Goal: Task Accomplishment & Management: Manage account settings

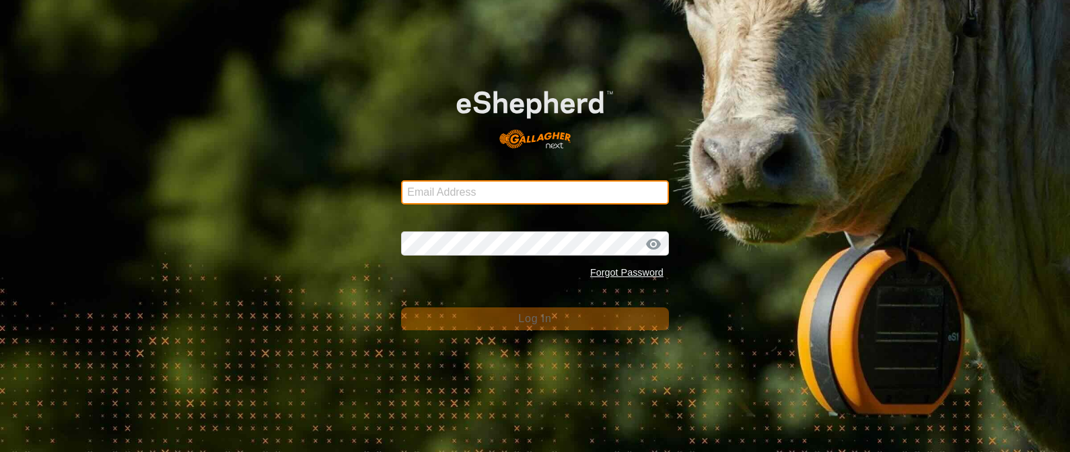
type input "[EMAIL_ADDRESS][DOMAIN_NAME]"
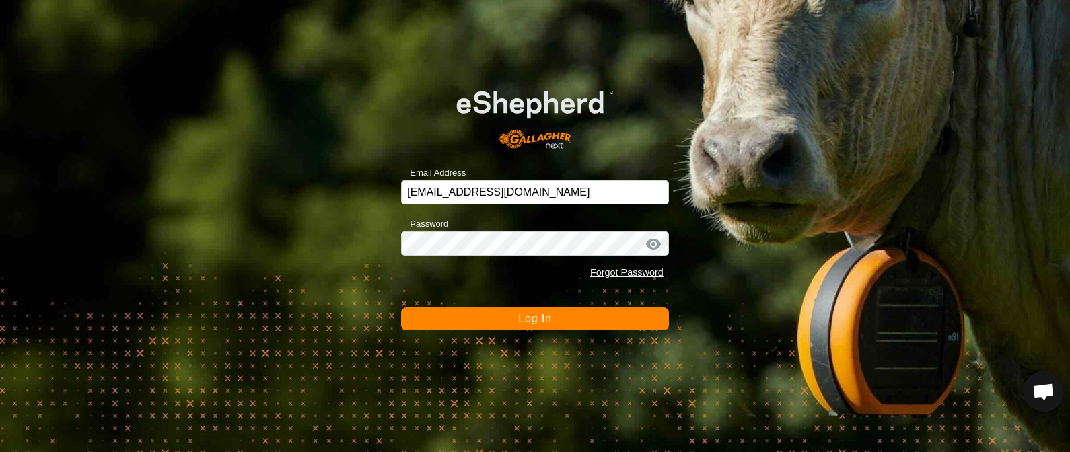
click at [468, 322] on button "Log In" at bounding box center [535, 319] width 268 height 23
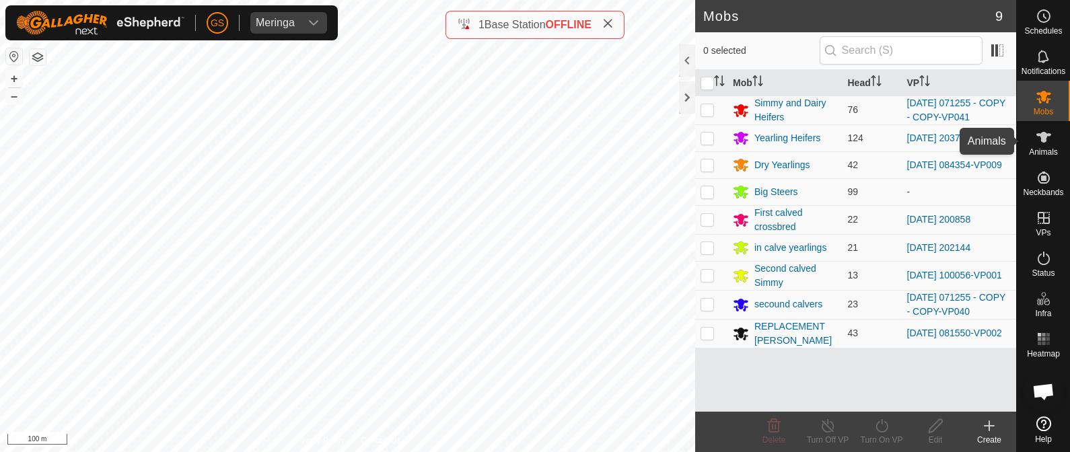
click at [1042, 147] on div "Animals" at bounding box center [1043, 141] width 53 height 40
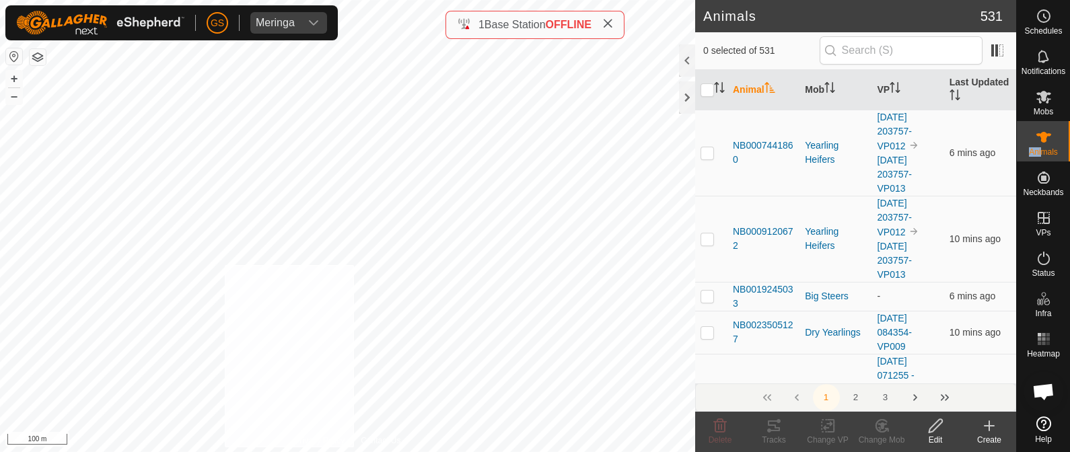
checkbox input "true"
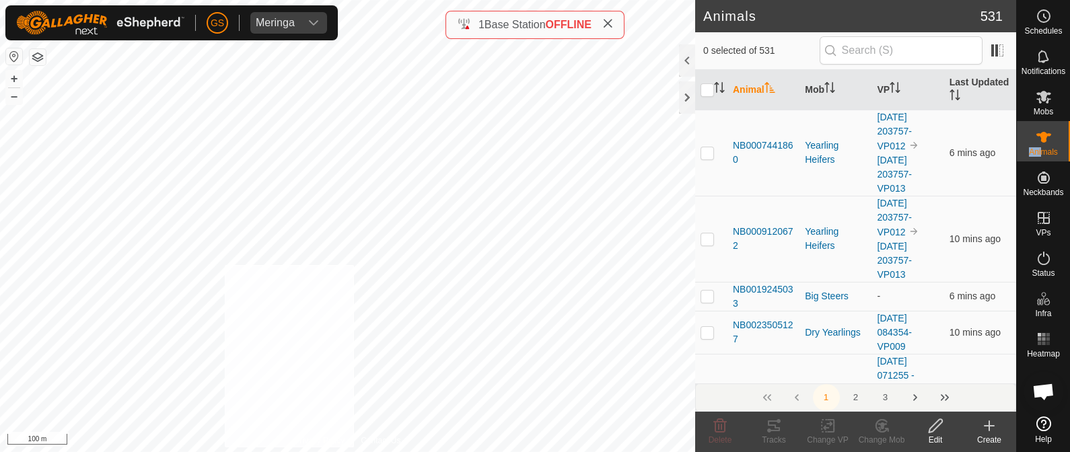
checkbox input "true"
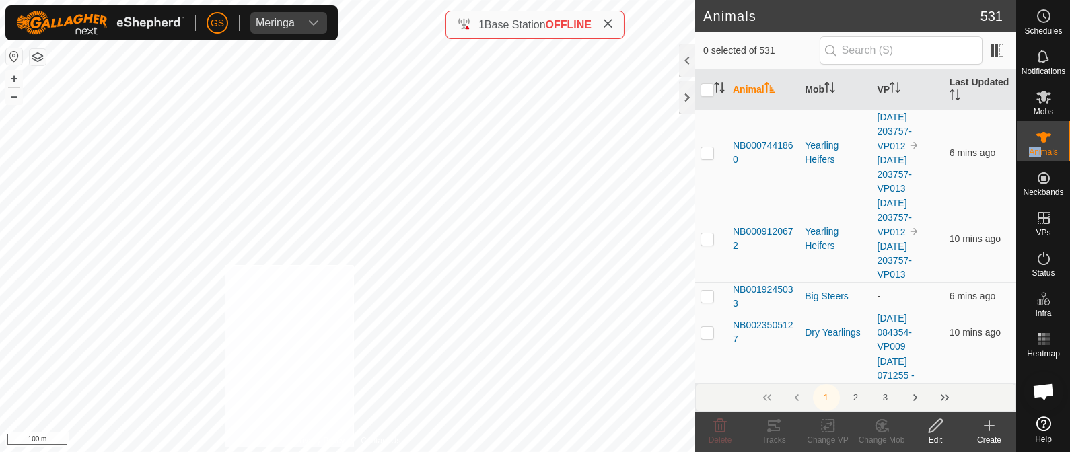
checkbox input "true"
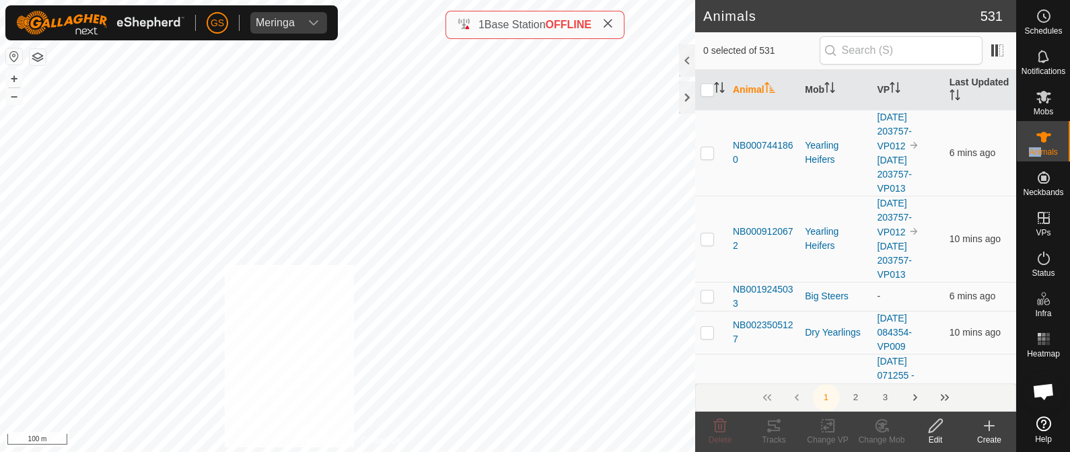
checkbox input "true"
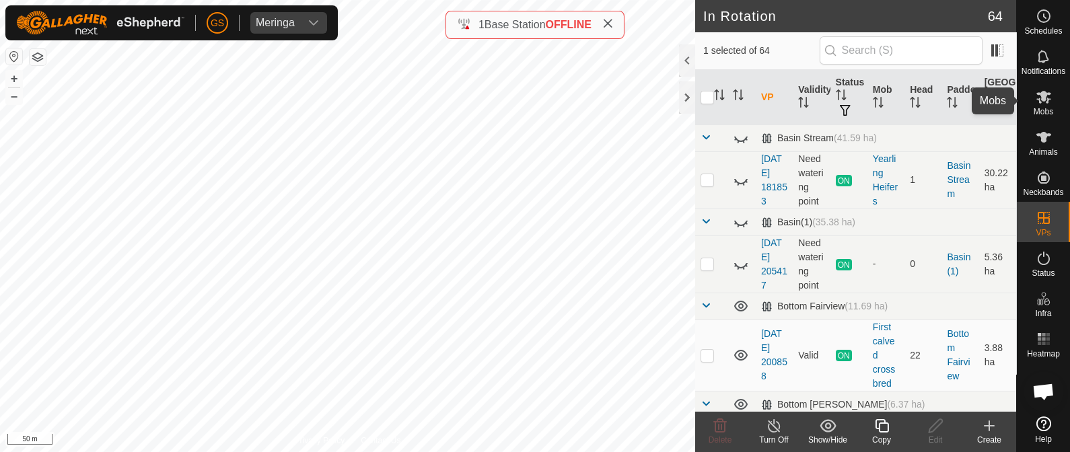
click at [1048, 101] on icon at bounding box center [1044, 97] width 16 height 16
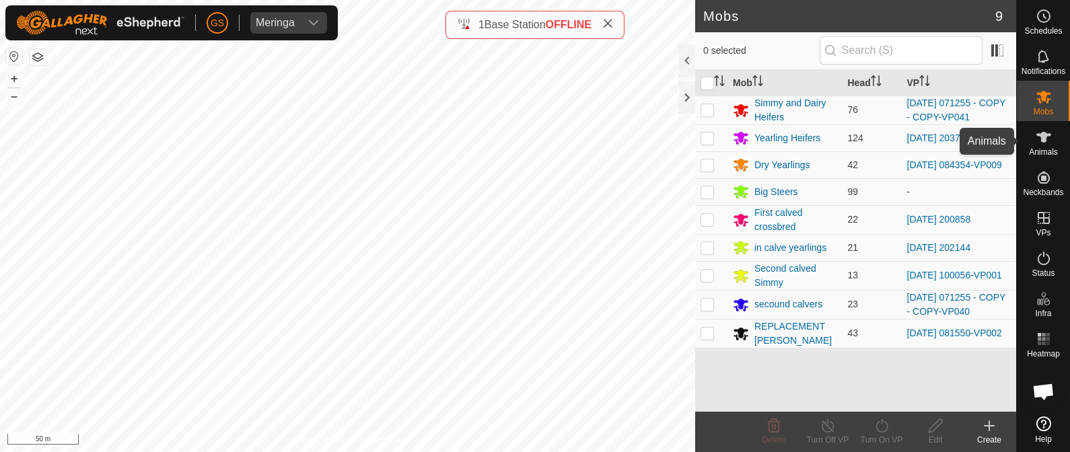
click at [1040, 143] on icon at bounding box center [1044, 137] width 16 height 16
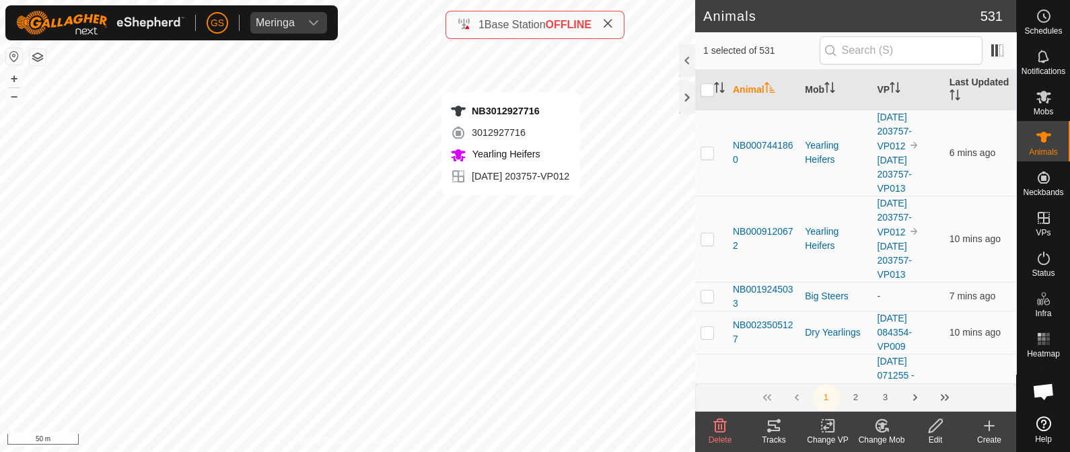
click at [511, 79] on div "NB3012927716 3012927716 Yearling Heifers [DATE] 203757-VP012 + – ⇧ i 50 m" at bounding box center [347, 226] width 695 height 452
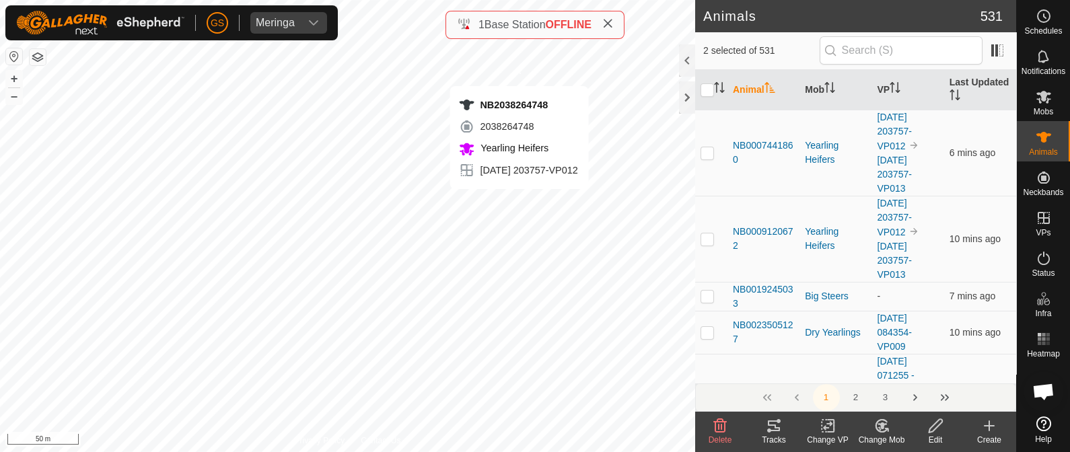
click at [519, 72] on div "NB2038264748 2038264748 Yearling Heifers [DATE] 203757-VP012 + – ⇧ i 50 m" at bounding box center [347, 226] width 695 height 452
click at [878, 426] on icon at bounding box center [882, 426] width 17 height 16
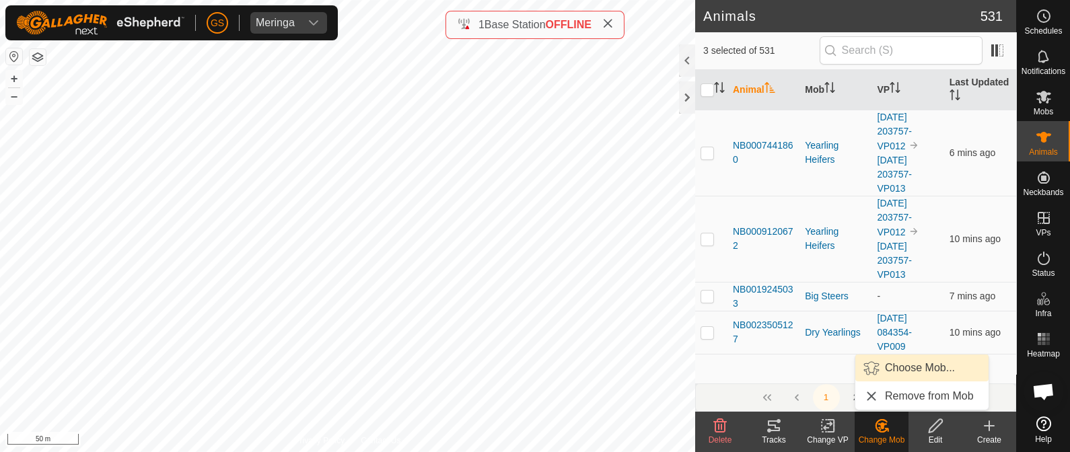
click at [887, 359] on link "Choose Mob..." at bounding box center [921, 368] width 133 height 27
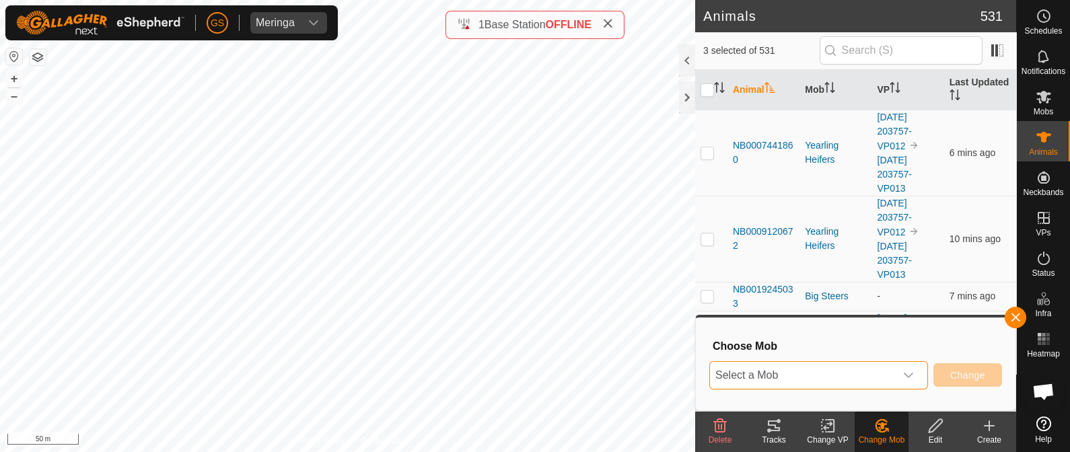
click at [869, 378] on span "Select a Mob" at bounding box center [802, 375] width 185 height 27
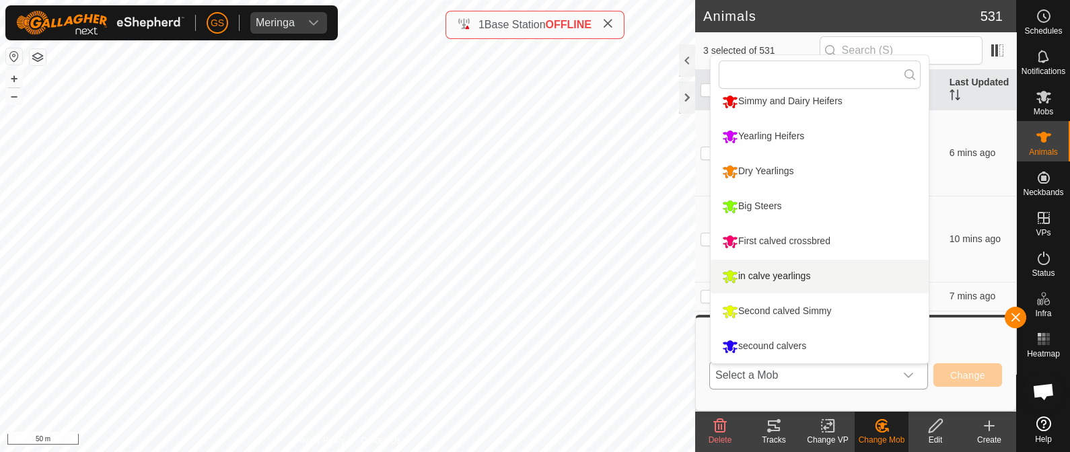
scroll to position [44, 0]
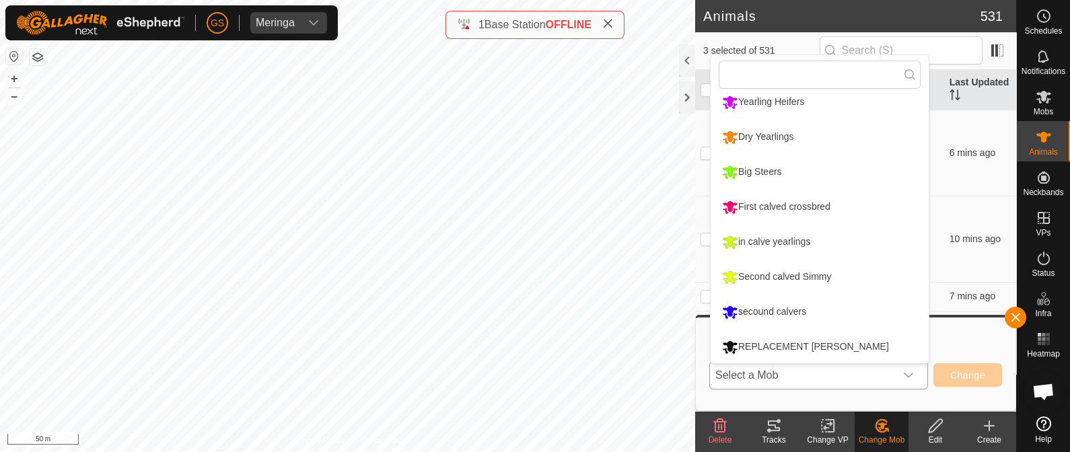
click at [784, 348] on li "REPLACEMENT [PERSON_NAME]" at bounding box center [820, 347] width 218 height 34
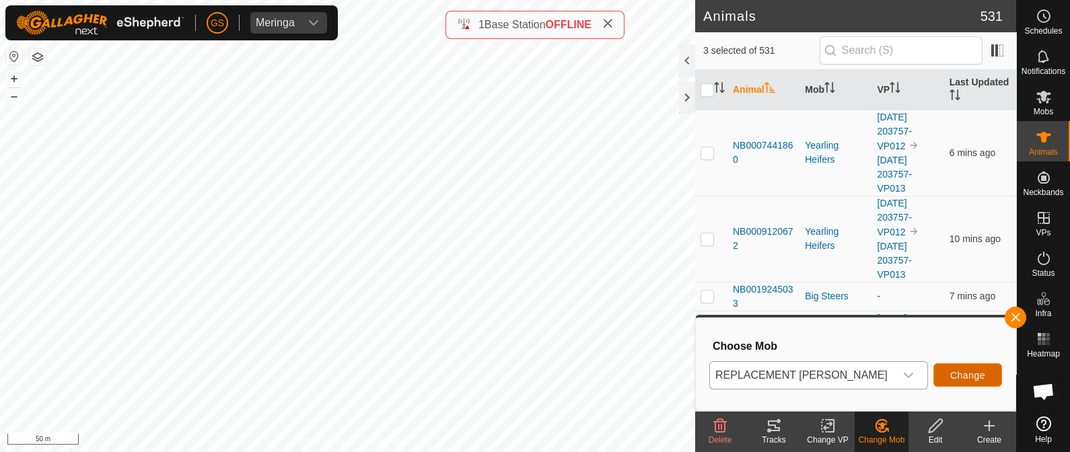
click at [969, 376] on span "Change" at bounding box center [967, 375] width 35 height 11
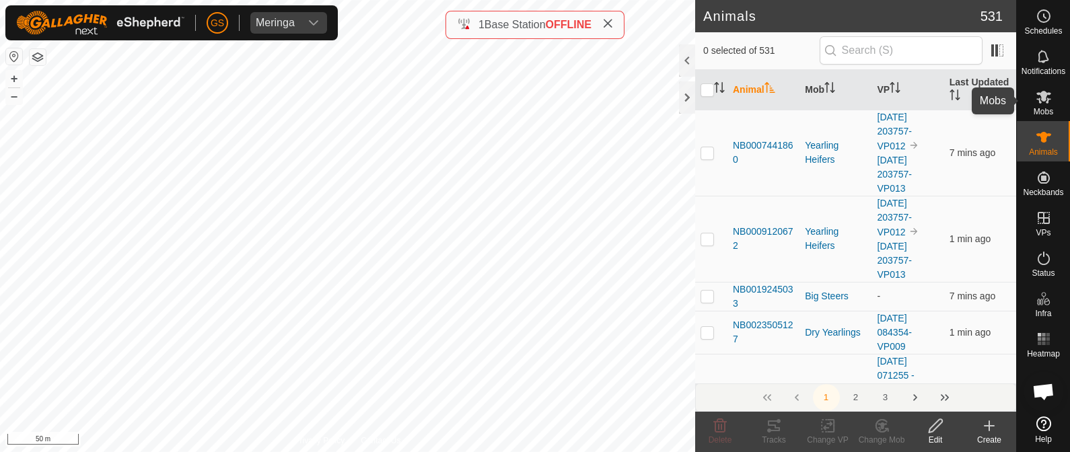
click at [1040, 102] on icon at bounding box center [1043, 97] width 15 height 13
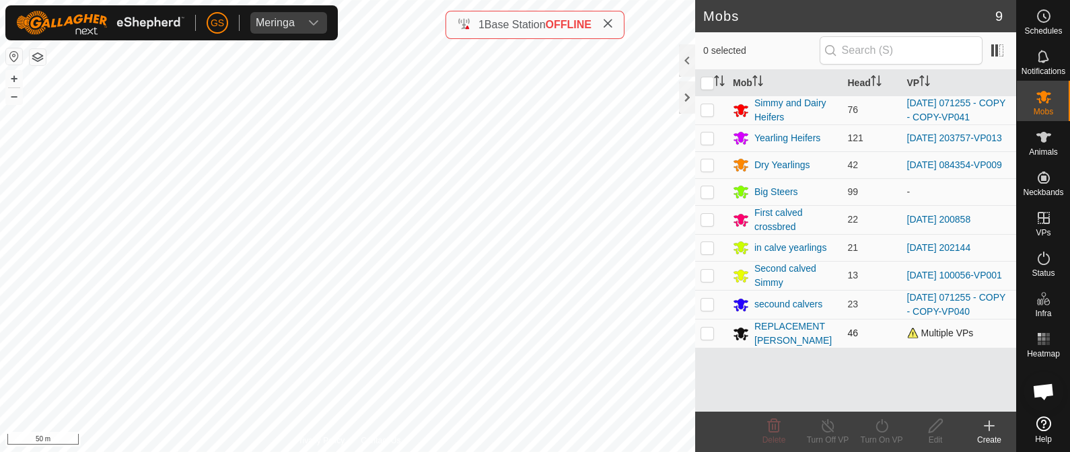
click at [706, 334] on p-checkbox at bounding box center [707, 333] width 13 height 11
checkbox input "true"
click at [876, 426] on icon at bounding box center [882, 425] width 12 height 13
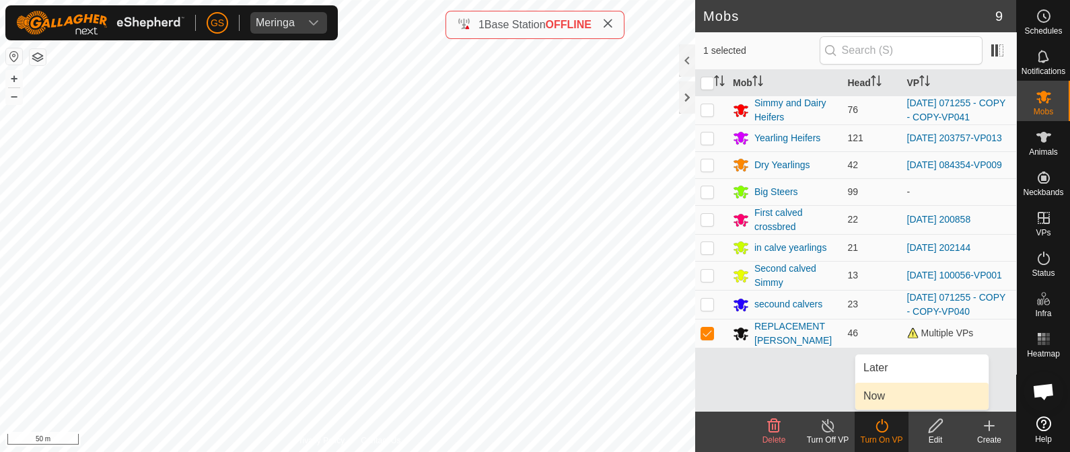
click at [869, 398] on link "Now" at bounding box center [921, 396] width 133 height 27
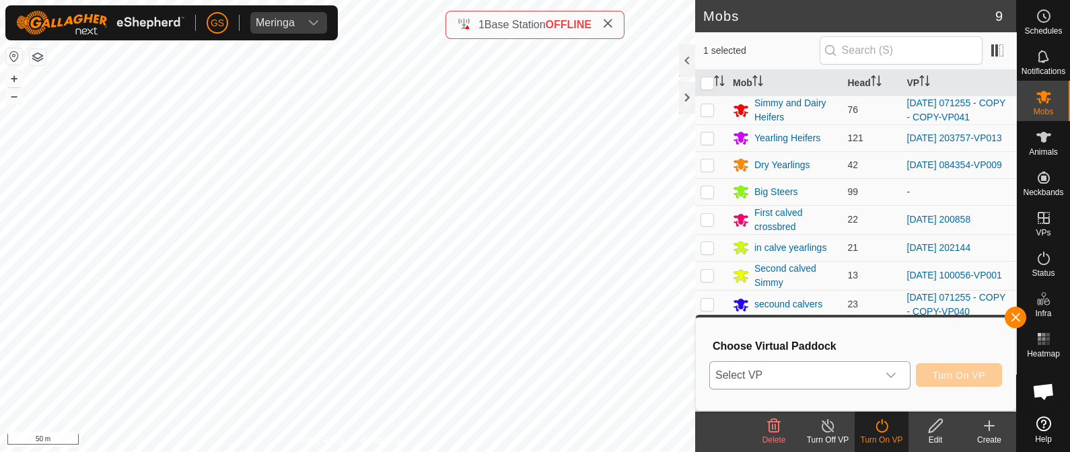
click at [864, 377] on span "Select VP" at bounding box center [794, 375] width 168 height 27
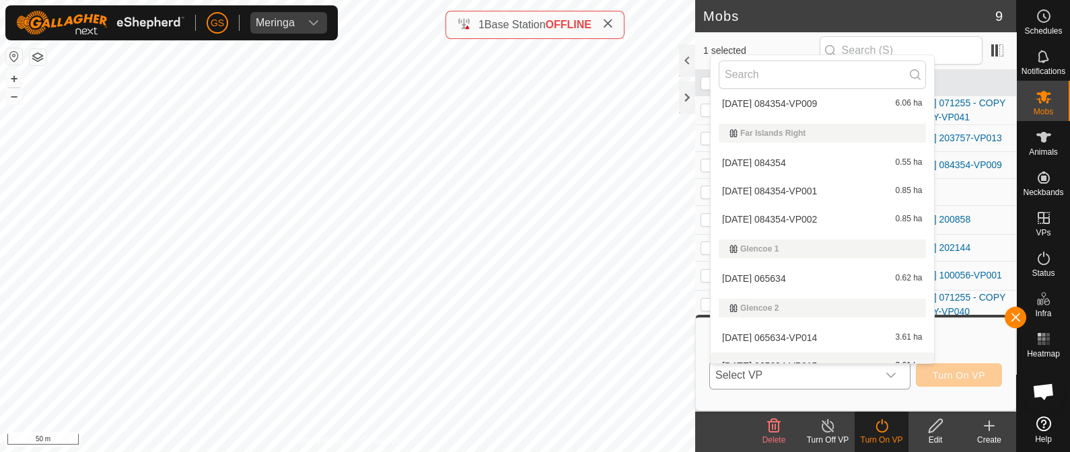
scroll to position [757, 0]
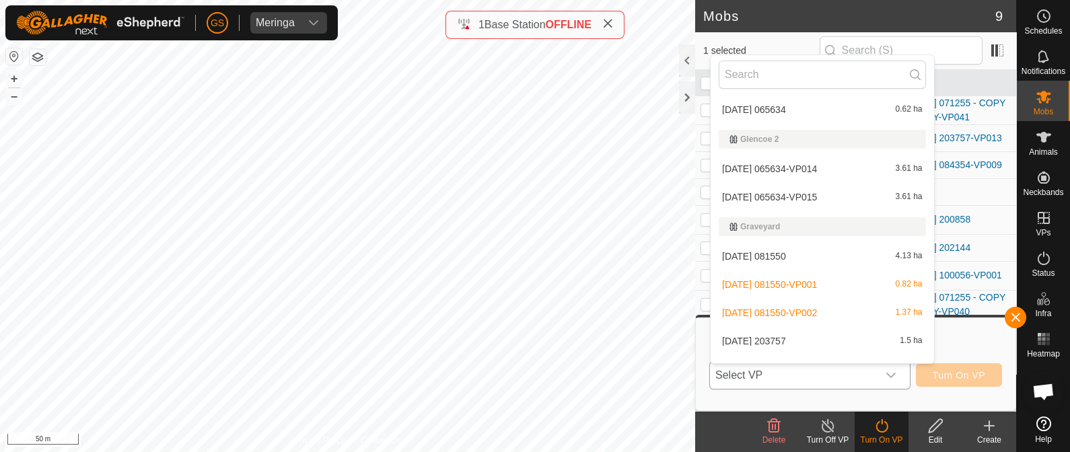
click at [790, 284] on li "[DATE] 081550-VP001 0.82 ha" at bounding box center [822, 284] width 223 height 27
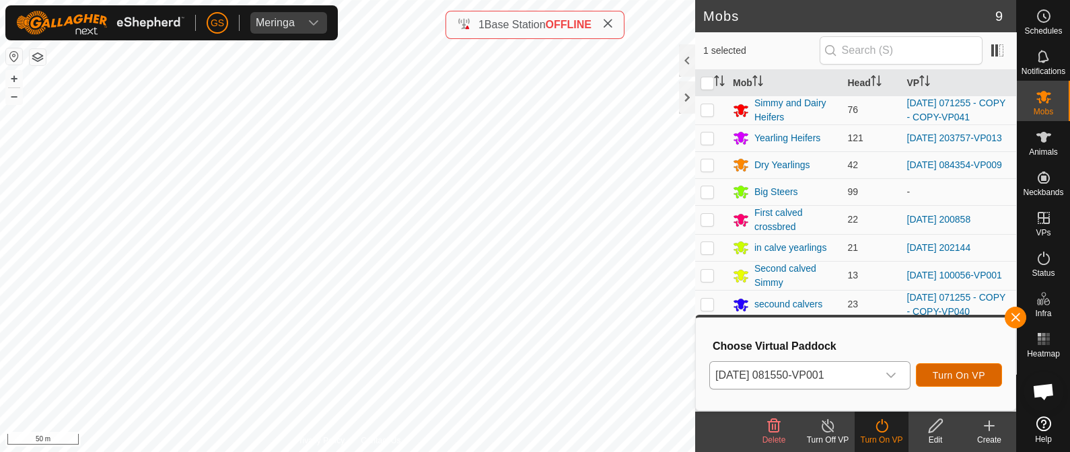
click at [947, 378] on span "Turn On VP" at bounding box center [959, 375] width 52 height 11
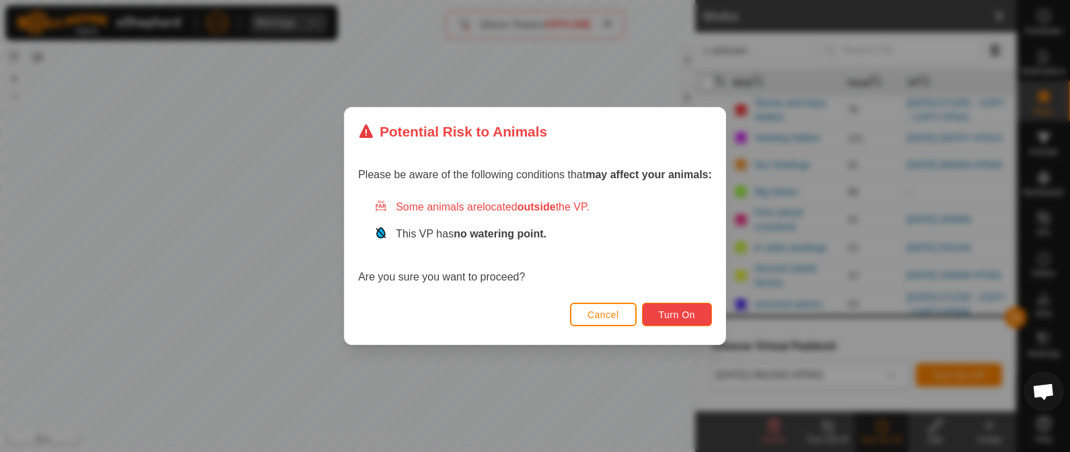
click at [690, 316] on span "Turn On" at bounding box center [677, 315] width 36 height 11
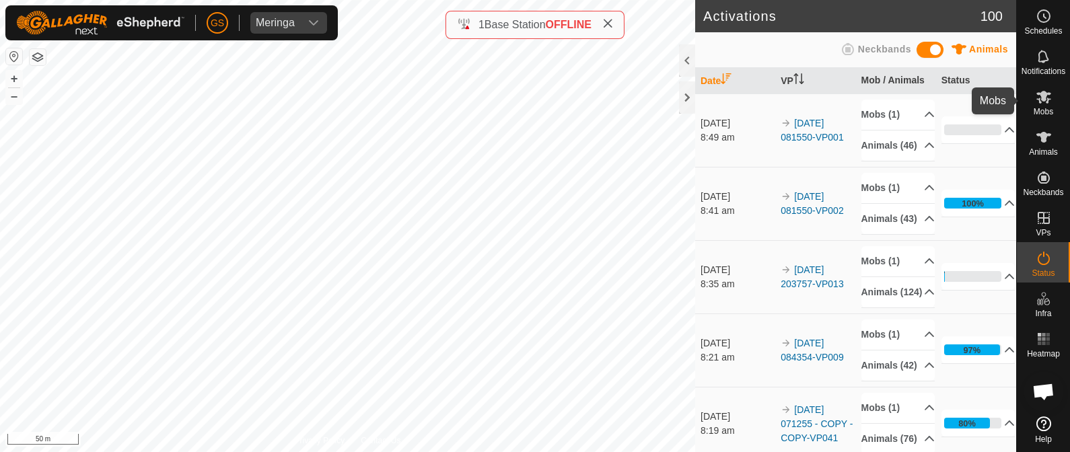
click at [1045, 100] on icon at bounding box center [1044, 97] width 16 height 16
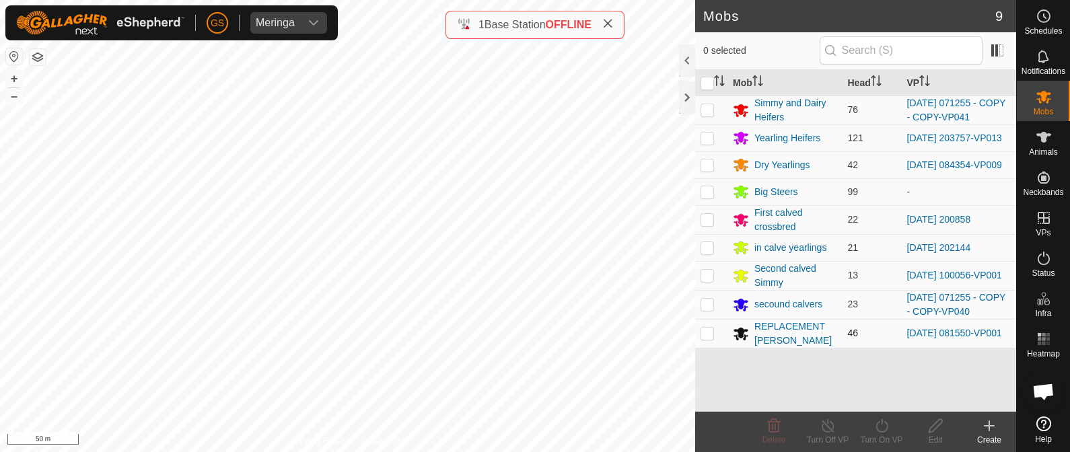
click at [709, 336] on p-checkbox at bounding box center [707, 333] width 13 height 11
checkbox input "true"
click at [882, 427] on icon at bounding box center [882, 426] width 17 height 16
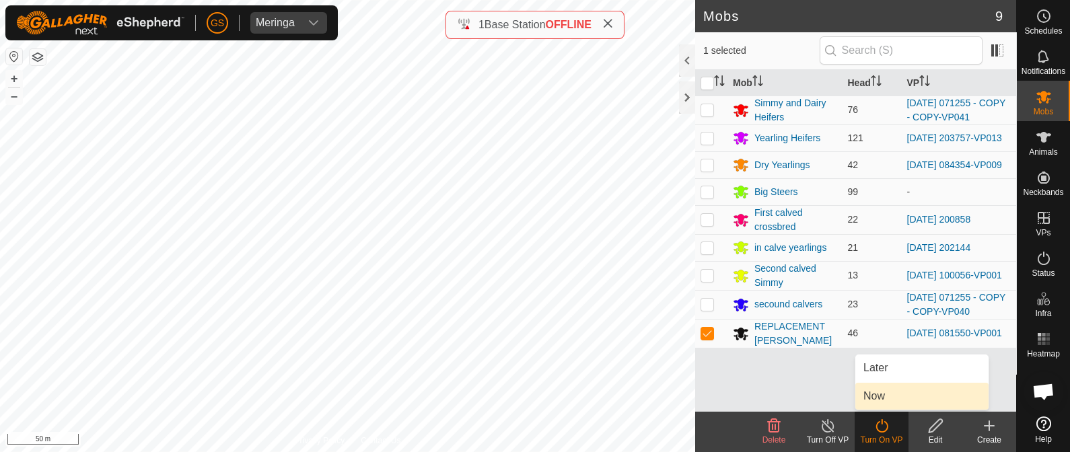
click at [890, 386] on link "Now" at bounding box center [921, 396] width 133 height 27
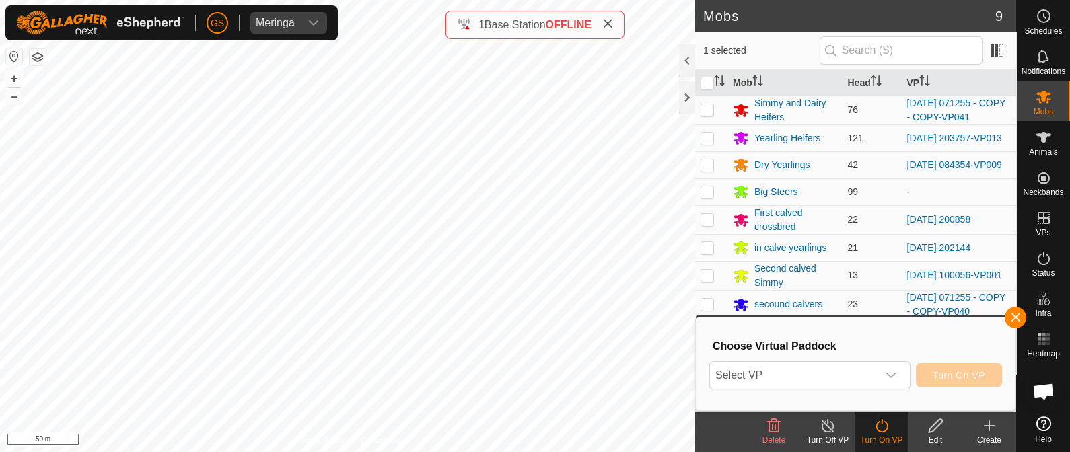
click at [890, 386] on div "dropdown trigger" at bounding box center [891, 375] width 27 height 27
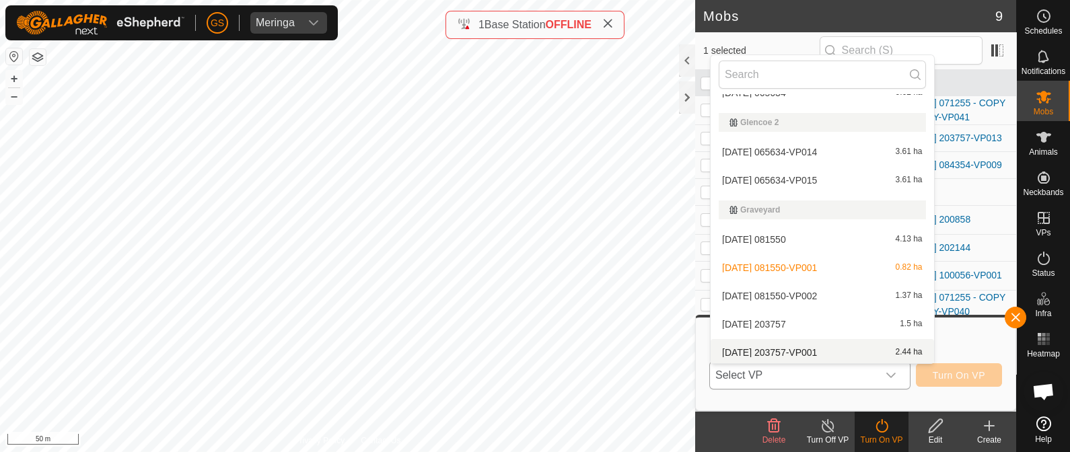
scroll to position [776, 0]
click at [813, 290] on li "[DATE] 081550-VP002 1.37 ha" at bounding box center [822, 294] width 223 height 27
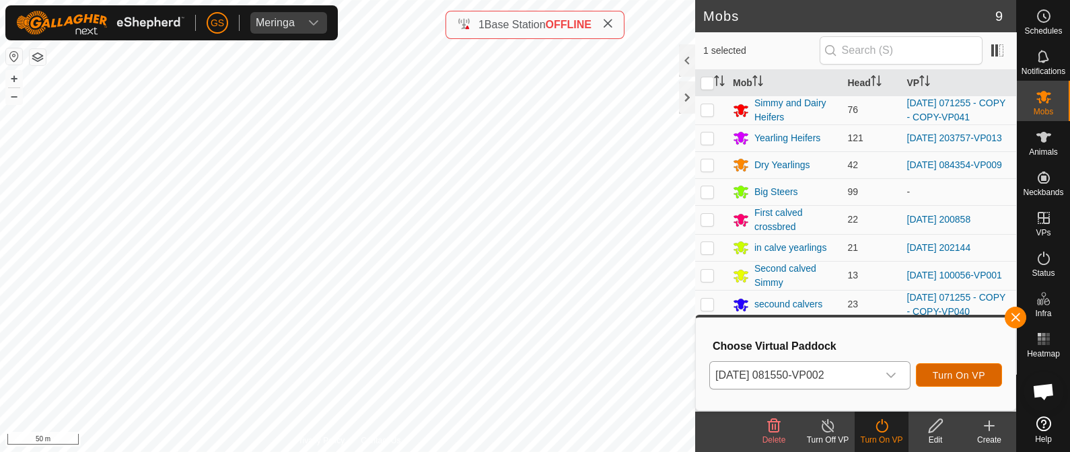
click at [972, 375] on span "Turn On VP" at bounding box center [959, 375] width 52 height 11
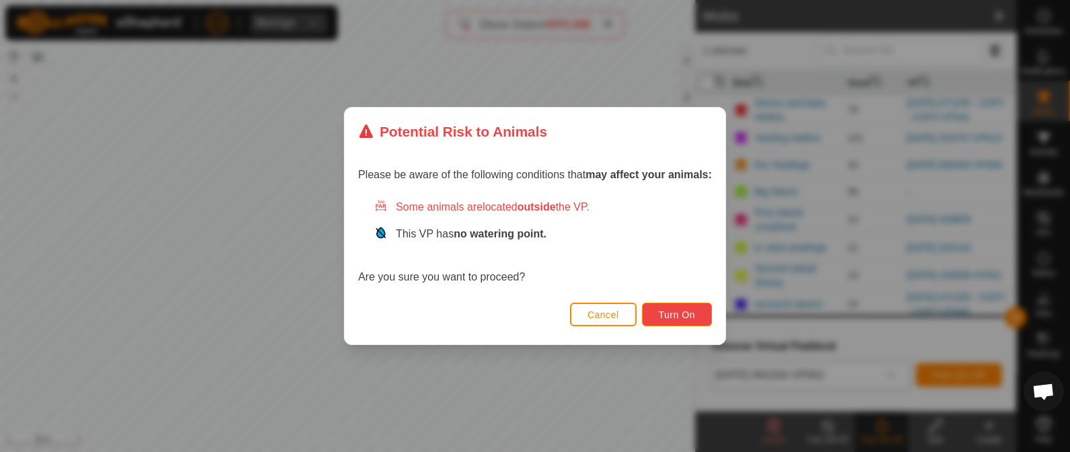
click at [697, 312] on button "Turn On" at bounding box center [677, 315] width 70 height 24
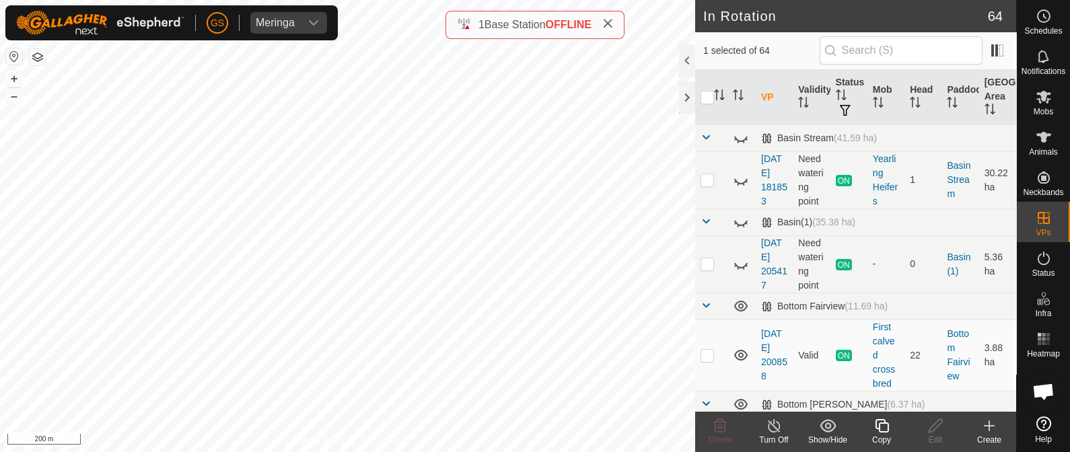
click at [878, 427] on icon at bounding box center [881, 425] width 13 height 13
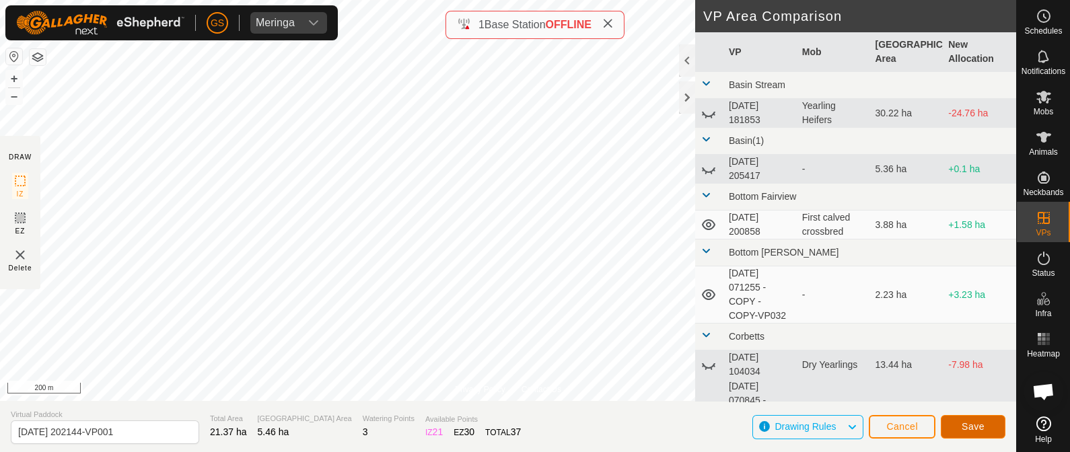
click at [972, 428] on span "Save" at bounding box center [973, 426] width 23 height 11
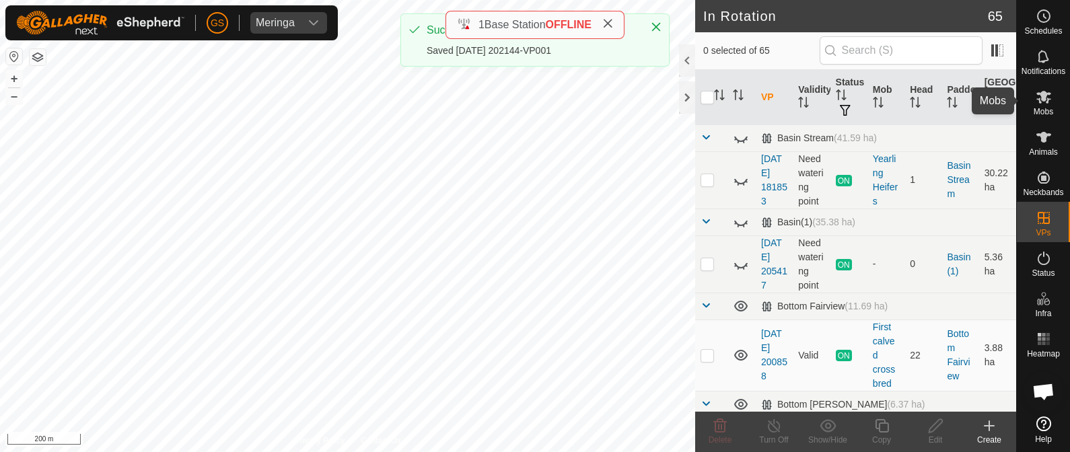
click at [1040, 93] on icon at bounding box center [1043, 97] width 15 height 13
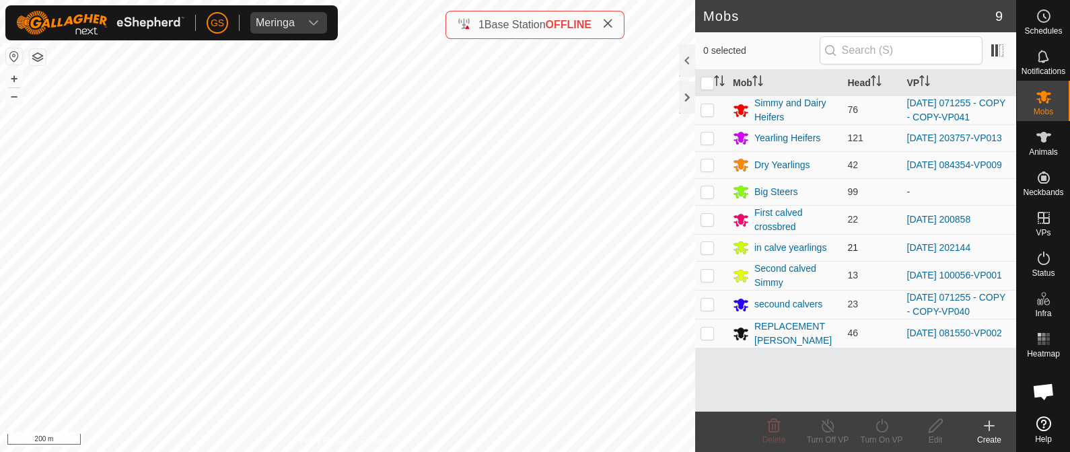
click at [707, 252] on p-checkbox at bounding box center [707, 247] width 13 height 11
checkbox input "true"
click at [878, 426] on icon at bounding box center [882, 426] width 17 height 16
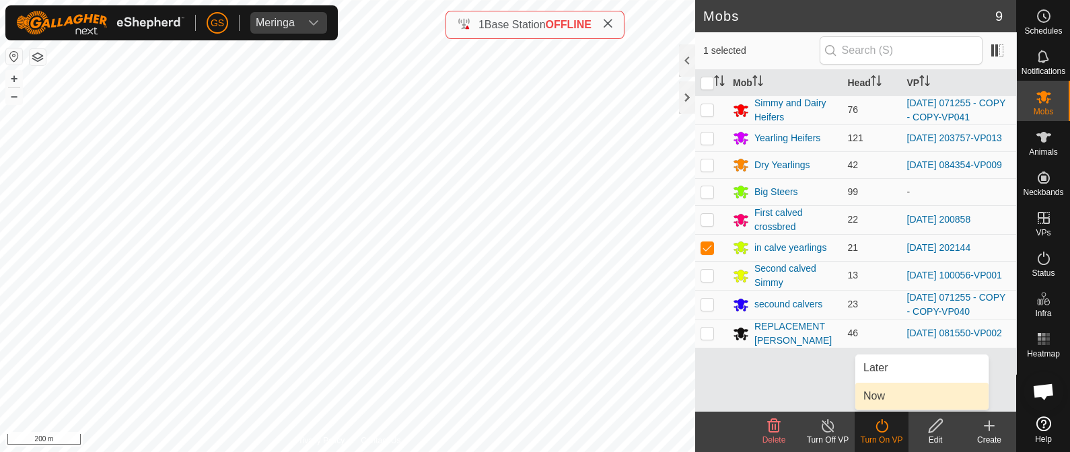
click at [878, 395] on link "Now" at bounding box center [921, 396] width 133 height 27
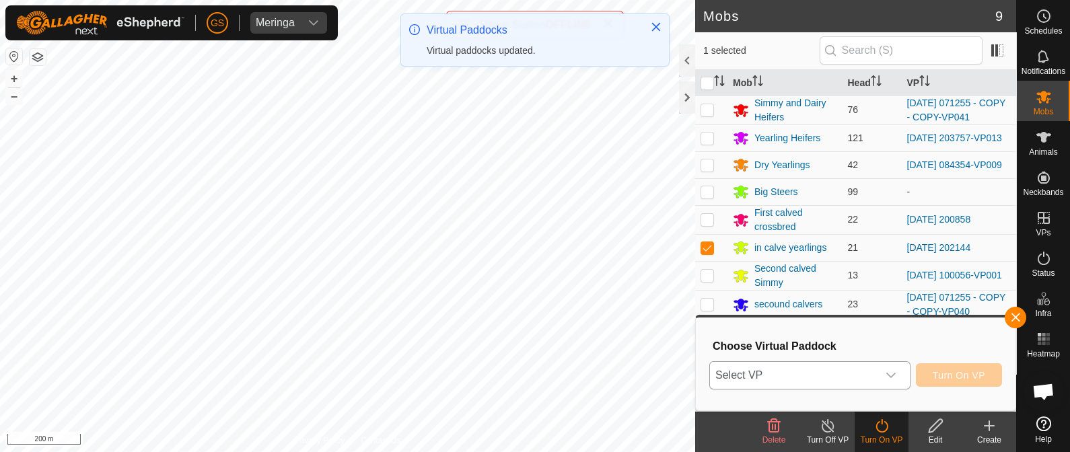
click at [888, 373] on icon "dropdown trigger" at bounding box center [890, 375] width 9 height 5
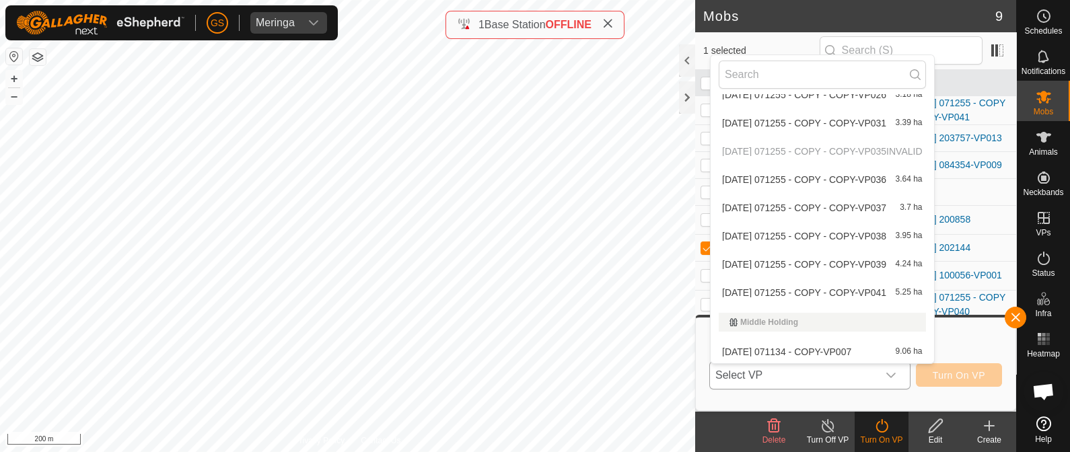
scroll to position [1682, 0]
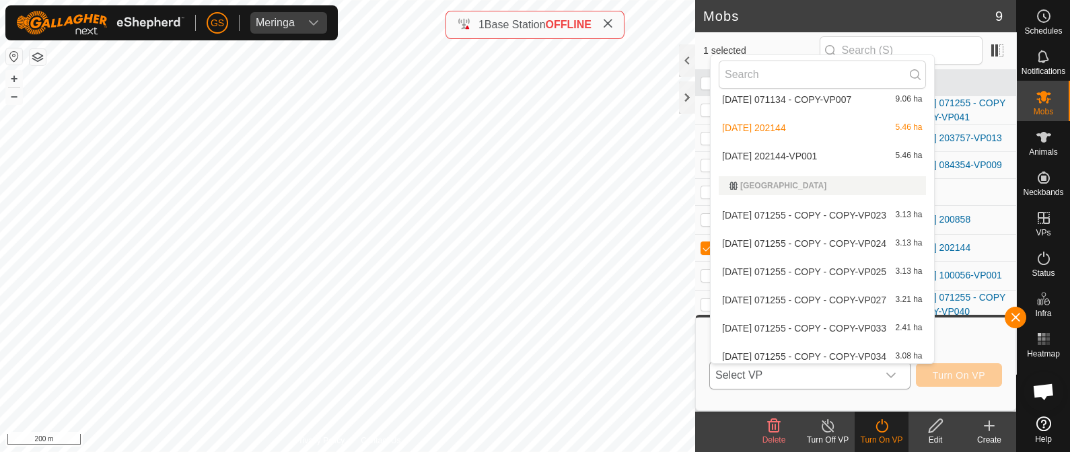
click at [795, 149] on li "[DATE] 202144-VP001 5.46 ha" at bounding box center [822, 156] width 223 height 27
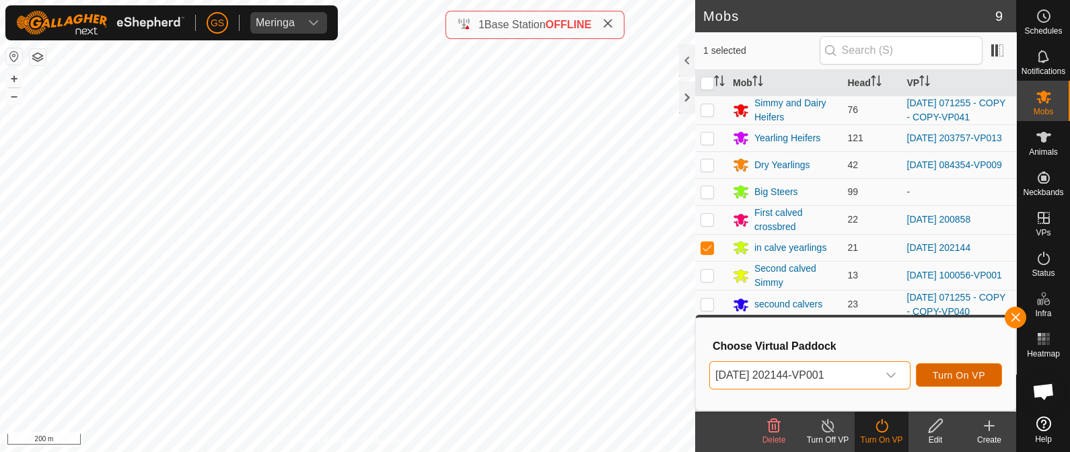
click at [964, 365] on button "Turn On VP" at bounding box center [959, 375] width 86 height 24
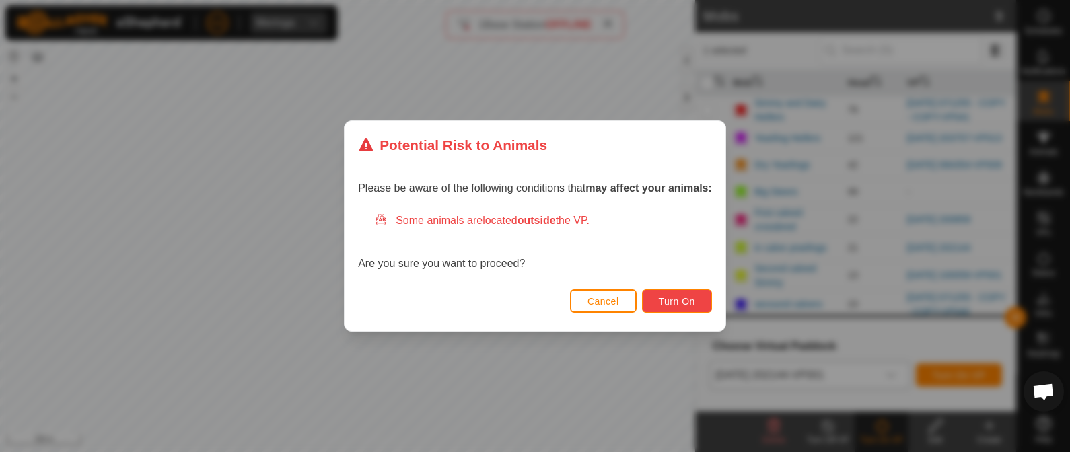
click at [670, 301] on span "Turn On" at bounding box center [677, 301] width 36 height 11
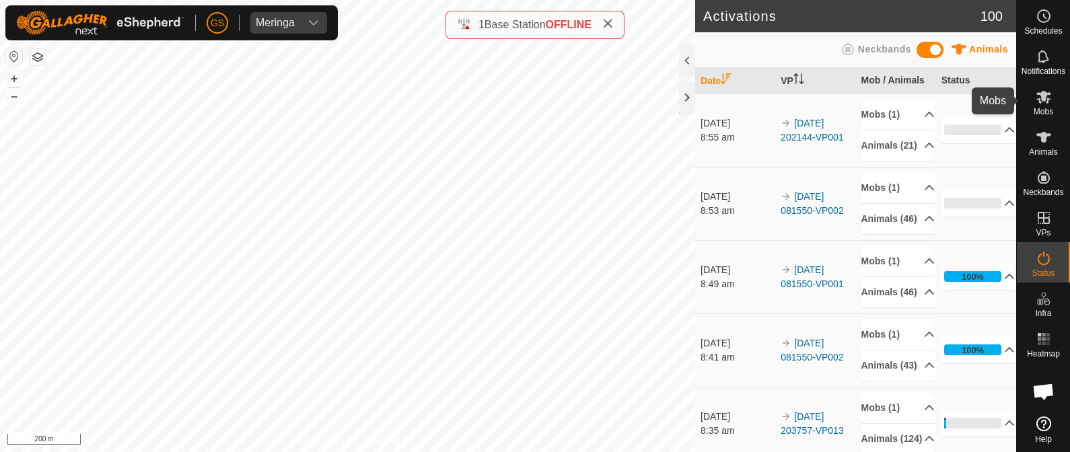
click at [1045, 94] on icon at bounding box center [1043, 97] width 15 height 13
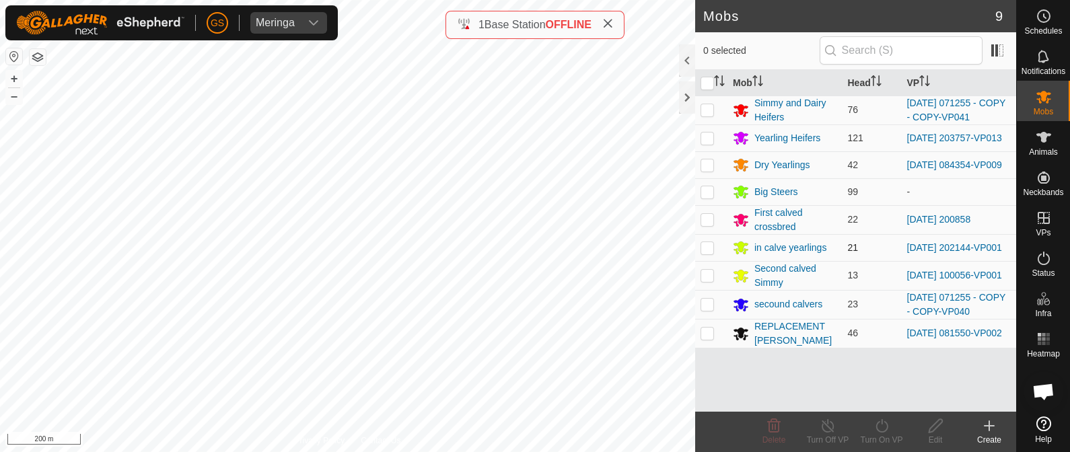
click at [706, 253] on p-checkbox at bounding box center [707, 247] width 13 height 11
checkbox input "true"
click at [937, 425] on icon at bounding box center [935, 426] width 17 height 16
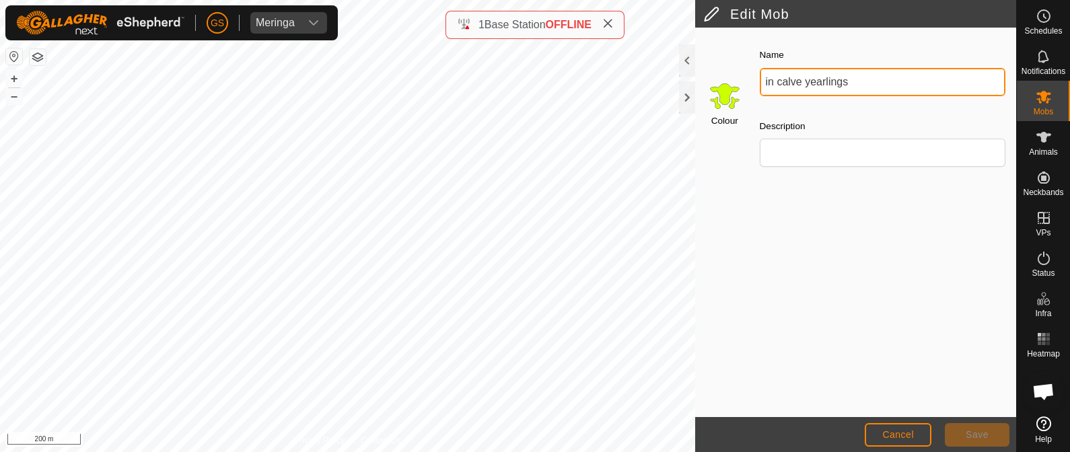
click at [775, 79] on input "in calve yearlings" at bounding box center [883, 82] width 246 height 28
click at [811, 81] on input "Late calve yearlings" at bounding box center [883, 82] width 246 height 28
type input "Late calving yearlings"
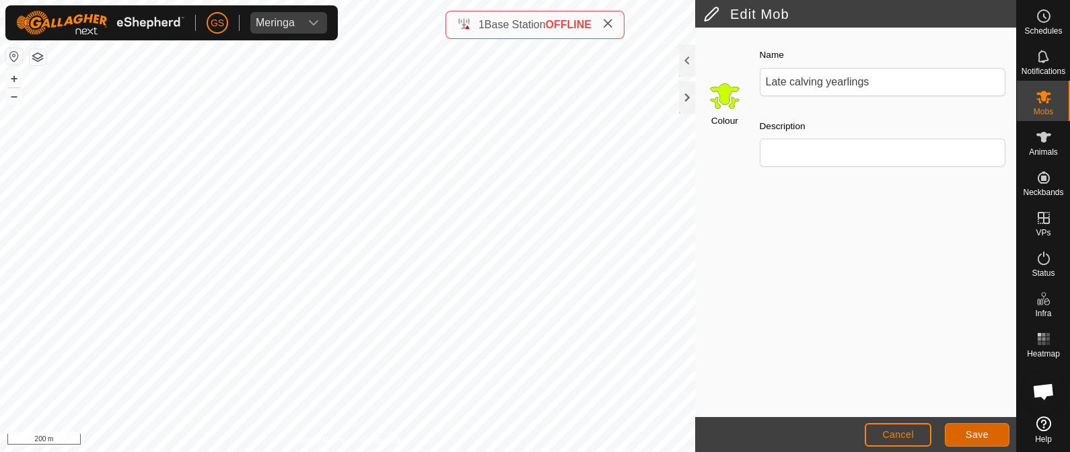
click at [986, 430] on span "Save" at bounding box center [977, 434] width 23 height 11
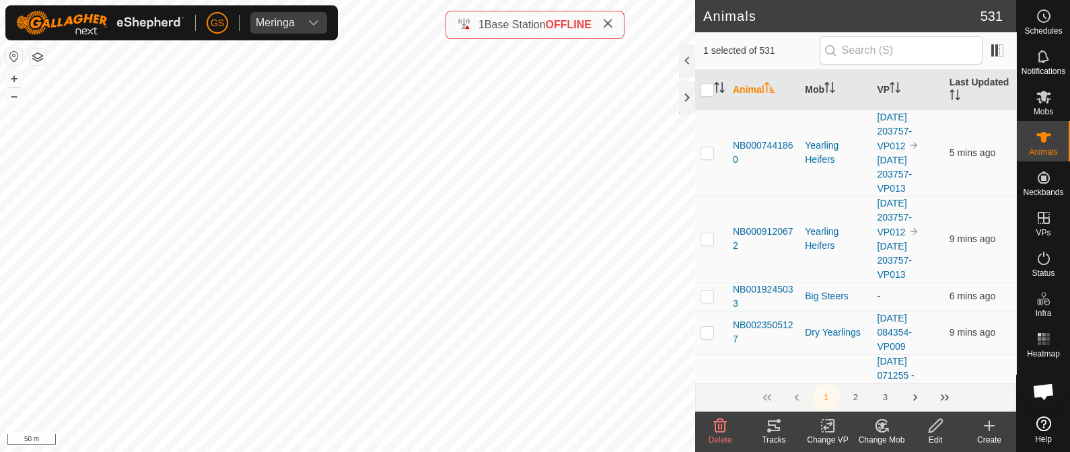
click at [879, 425] on icon at bounding box center [882, 426] width 17 height 16
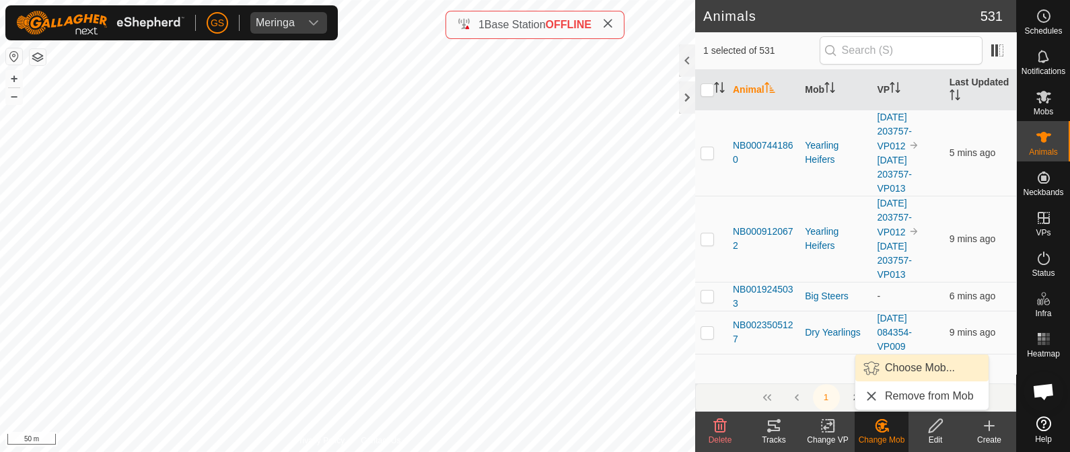
click at [902, 364] on link "Choose Mob..." at bounding box center [921, 368] width 133 height 27
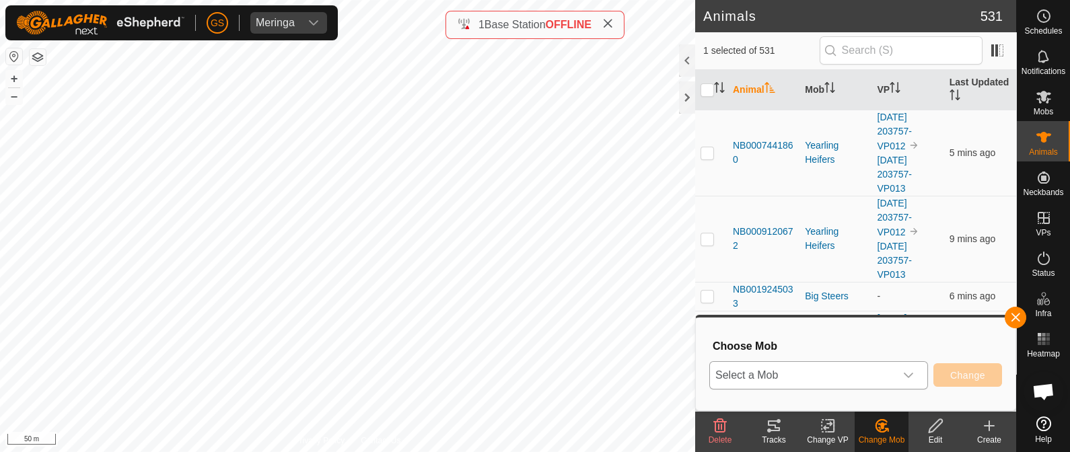
click at [897, 373] on div "dropdown trigger" at bounding box center [908, 375] width 27 height 27
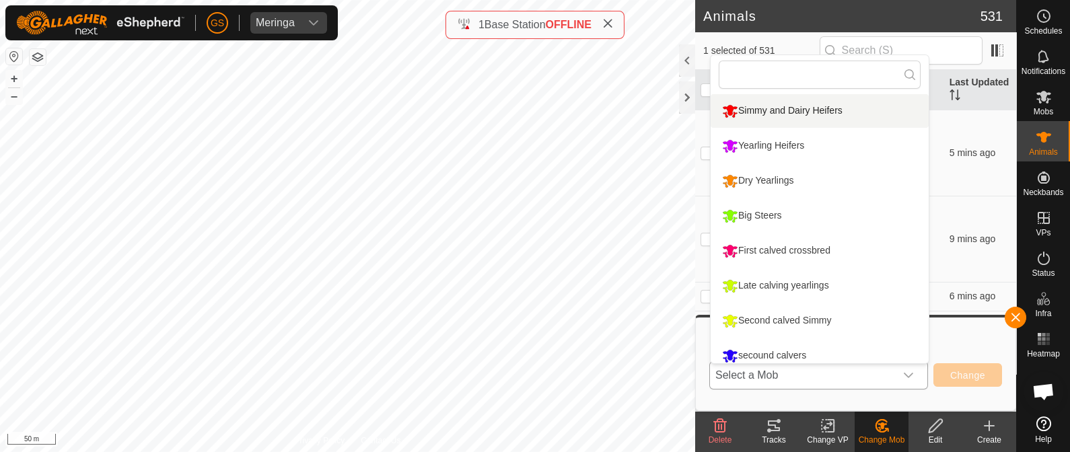
click at [726, 109] on li "Simmy and Dairy Heifers" at bounding box center [820, 111] width 218 height 34
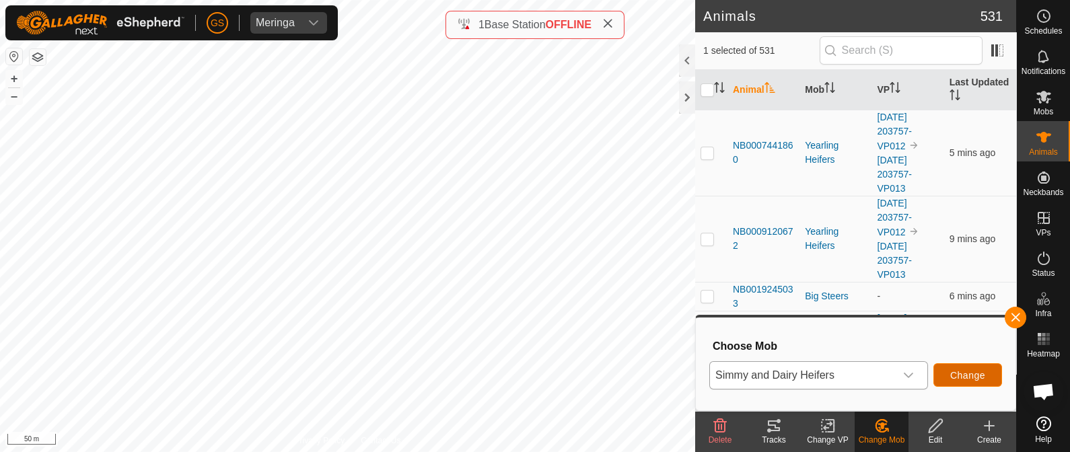
click at [986, 369] on button "Change" at bounding box center [967, 375] width 69 height 24
checkbox input "false"
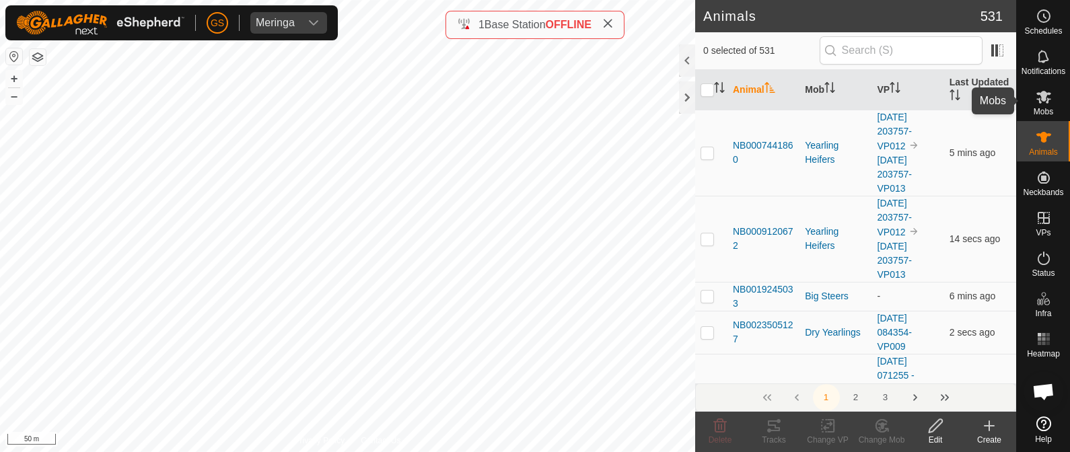
drag, startPoint x: 1045, startPoint y: 100, endPoint x: 1038, endPoint y: 104, distance: 7.8
click at [1044, 100] on icon at bounding box center [1043, 97] width 15 height 13
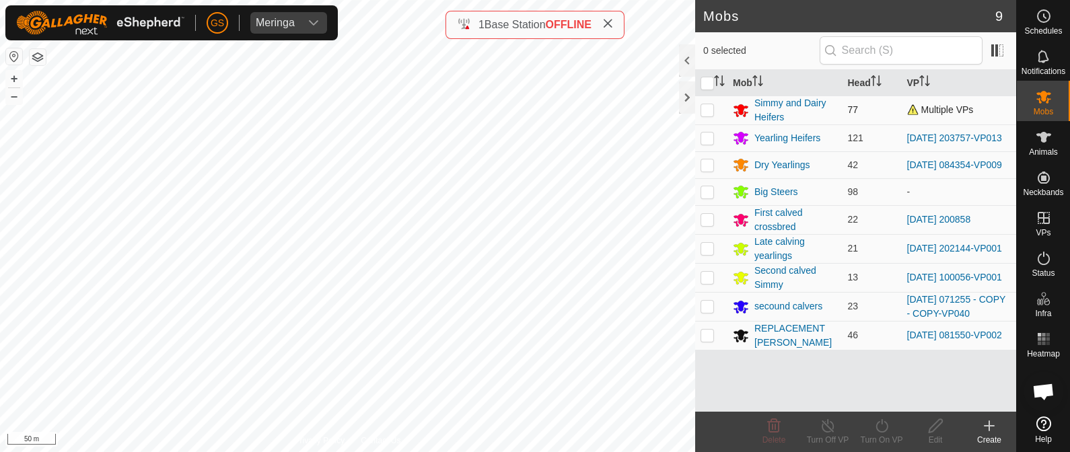
click at [706, 113] on p-checkbox at bounding box center [707, 109] width 13 height 11
checkbox input "true"
click at [880, 426] on icon at bounding box center [882, 426] width 17 height 16
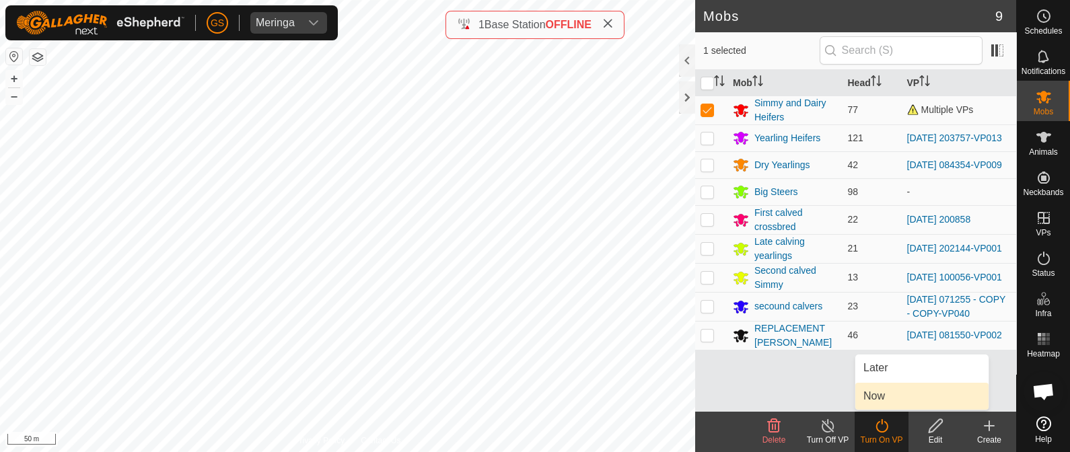
click at [874, 396] on link "Now" at bounding box center [921, 396] width 133 height 27
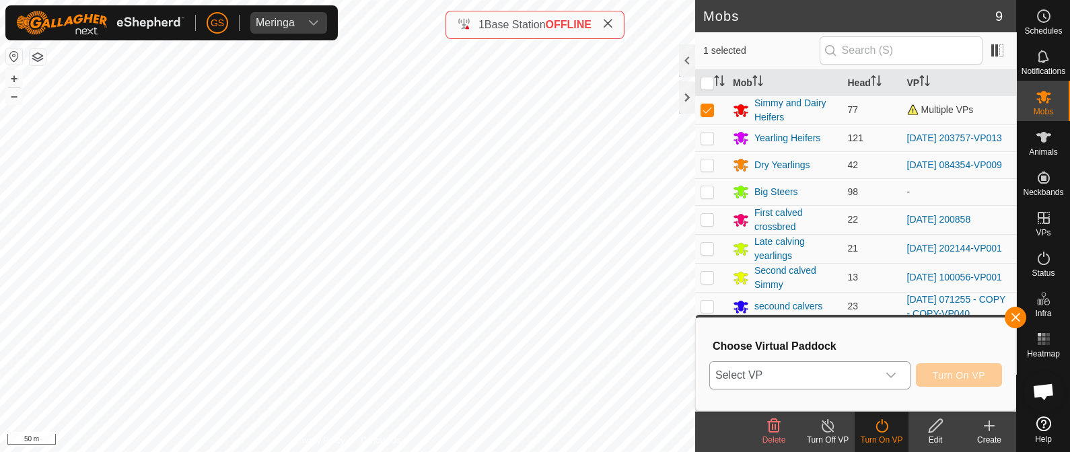
click at [878, 375] on div "dropdown trigger" at bounding box center [891, 375] width 27 height 27
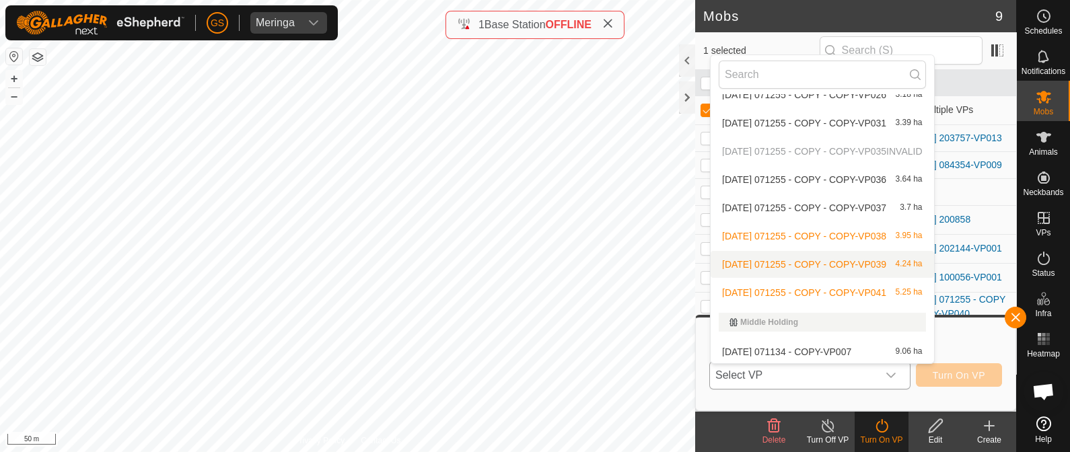
scroll to position [1431, 0]
click at [836, 290] on li "[DATE] 071255 - COPY - COPY-VP041 5.25 ha" at bounding box center [822, 292] width 223 height 27
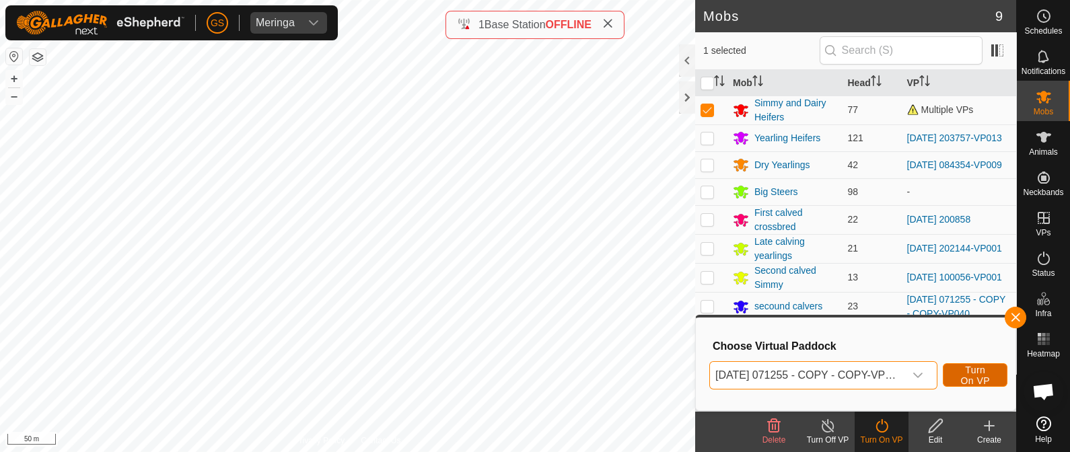
click at [970, 373] on span "Turn On VP" at bounding box center [975, 376] width 31 height 22
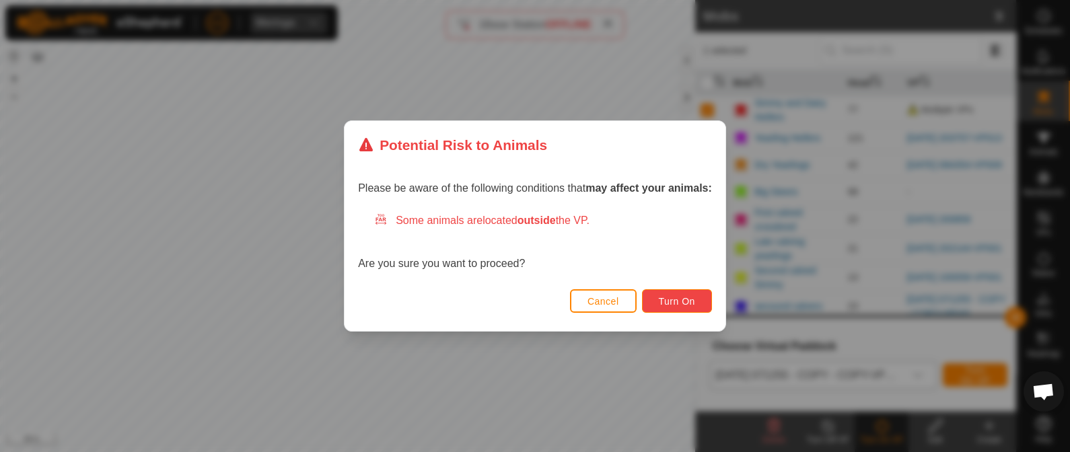
click at [680, 297] on span "Turn On" at bounding box center [677, 301] width 36 height 11
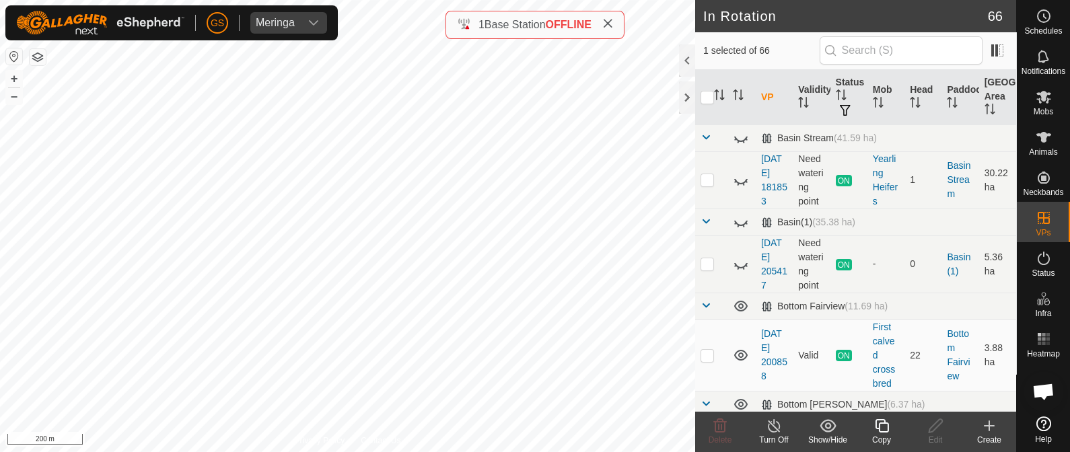
click at [888, 427] on icon at bounding box center [881, 425] width 13 height 13
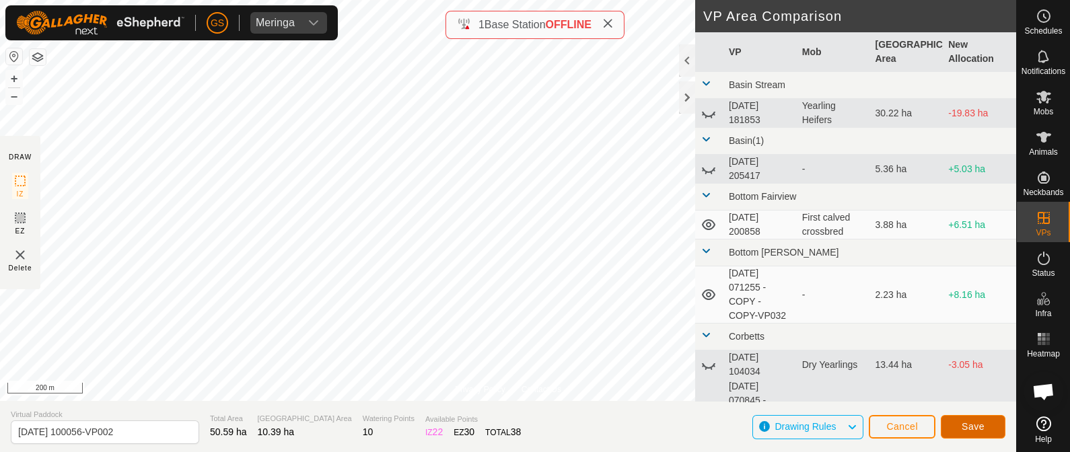
click at [971, 422] on span "Save" at bounding box center [973, 426] width 23 height 11
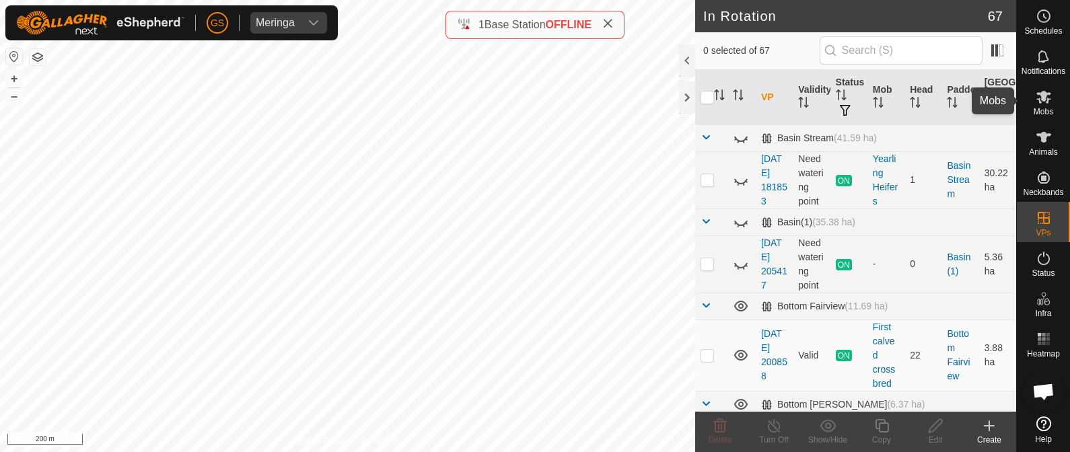
click at [1042, 98] on icon at bounding box center [1043, 97] width 15 height 13
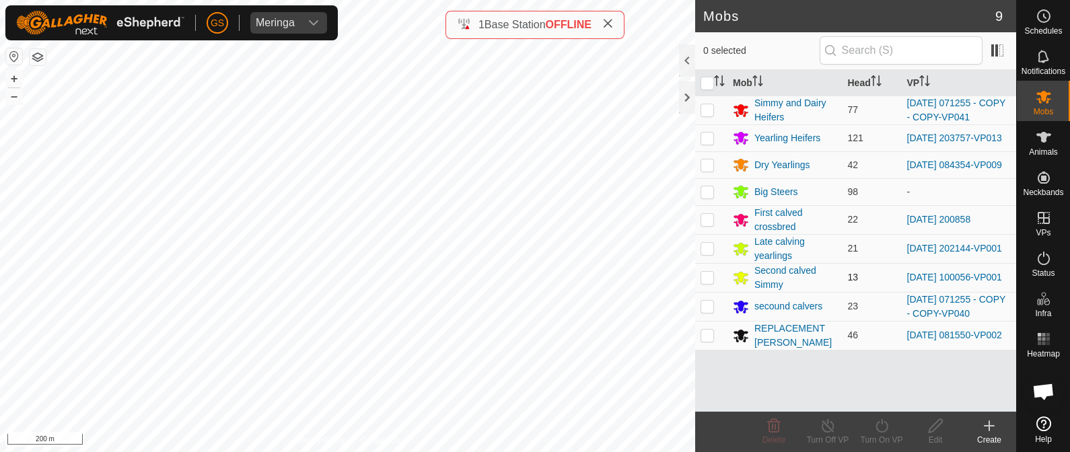
click at [707, 283] on p-checkbox at bounding box center [707, 277] width 13 height 11
checkbox input "true"
click at [878, 428] on icon at bounding box center [882, 426] width 17 height 16
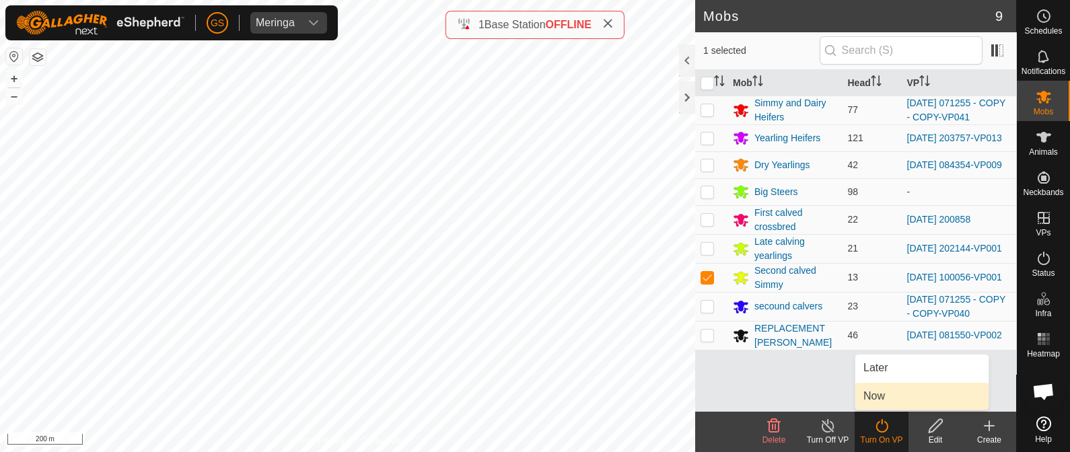
click at [874, 405] on link "Now" at bounding box center [921, 396] width 133 height 27
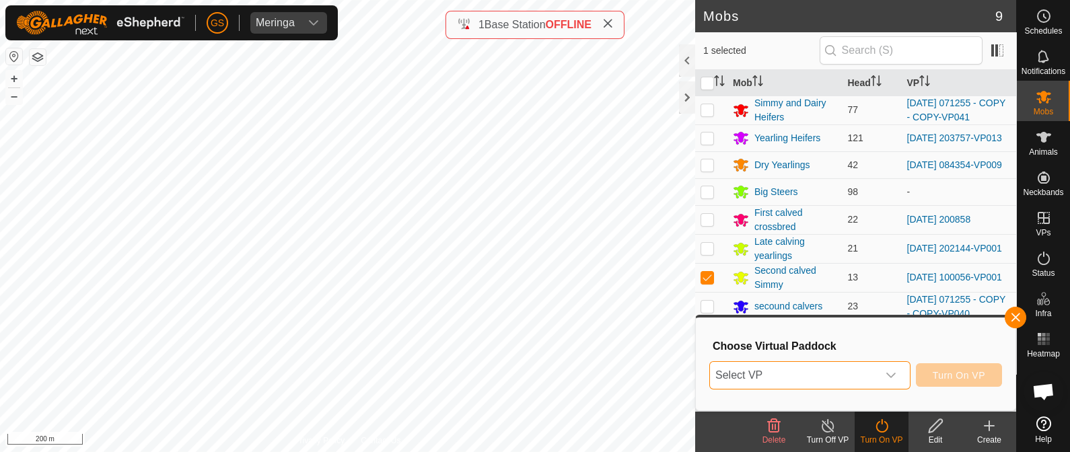
click at [867, 385] on span "Select VP" at bounding box center [794, 375] width 168 height 27
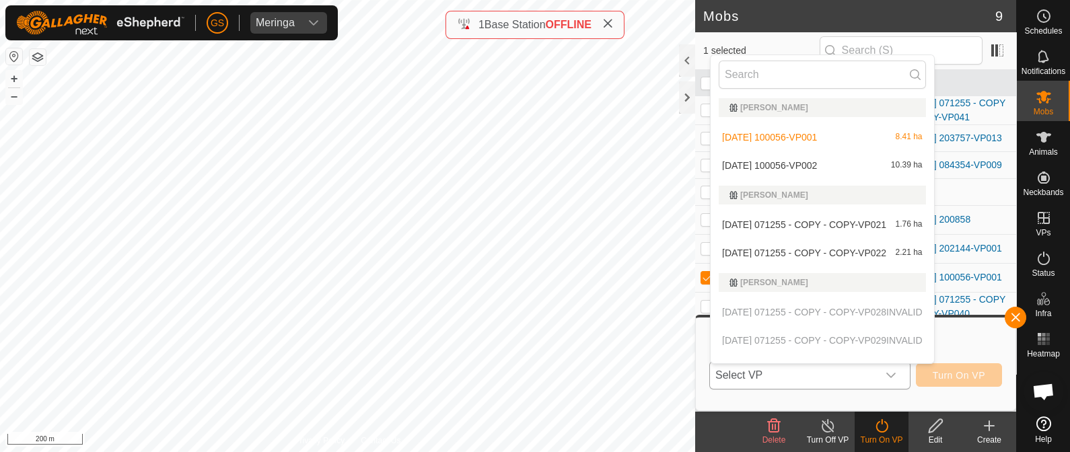
scroll to position [2019, 0]
click at [865, 157] on li "[DATE] 100056-VP002 10.39 ha" at bounding box center [822, 164] width 223 height 27
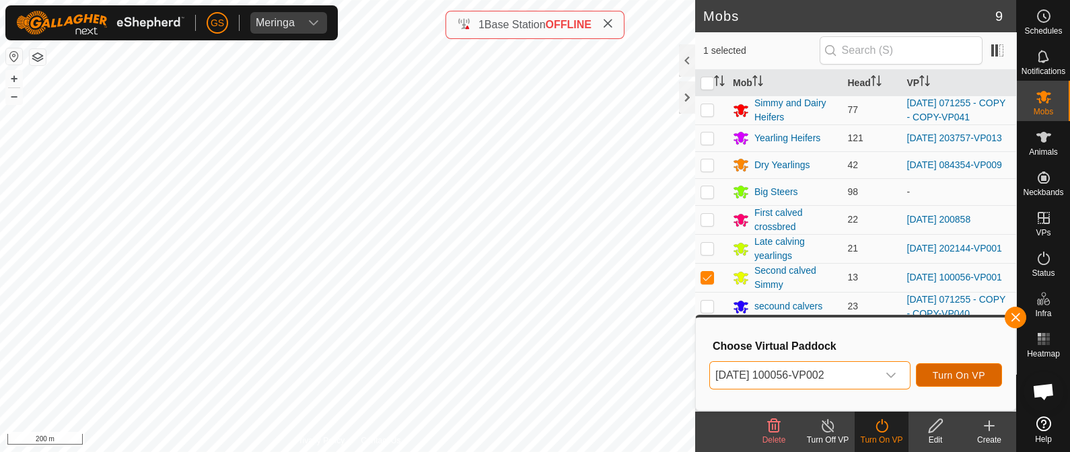
click at [968, 380] on span "Turn On VP" at bounding box center [959, 375] width 52 height 11
